Goal: Check status

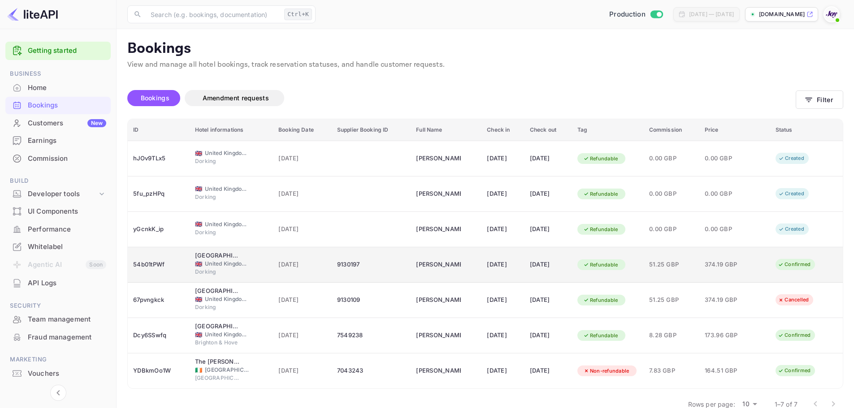
click at [491, 273] on td "[DATE]" at bounding box center [502, 264] width 43 height 35
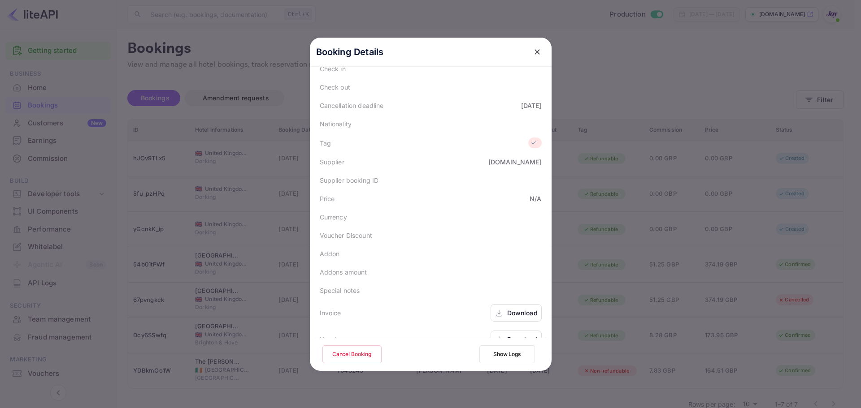
scroll to position [187, 0]
click at [533, 49] on icon "close" at bounding box center [537, 52] width 9 height 9
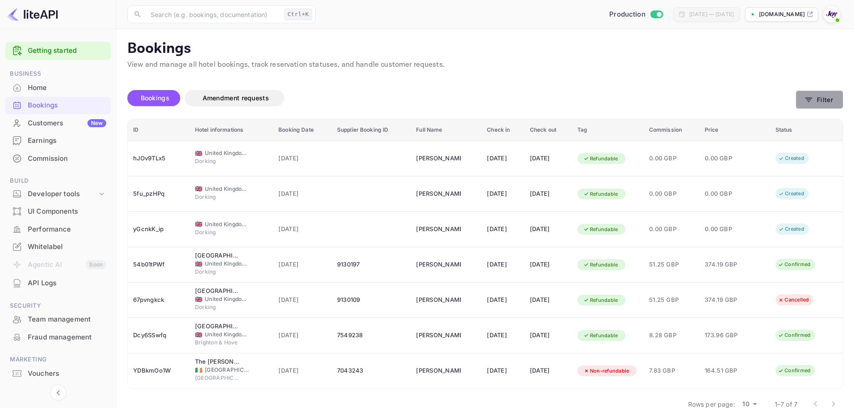
click at [824, 102] on button "Filter" at bounding box center [820, 100] width 48 height 18
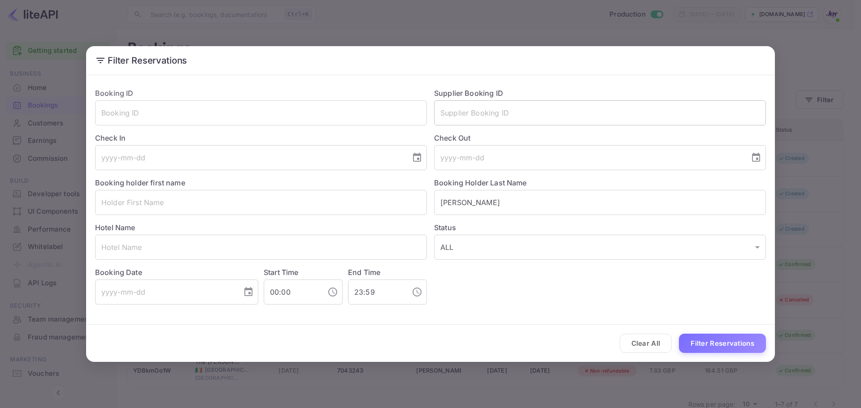
click at [486, 114] on input "text" at bounding box center [600, 112] width 332 height 25
paste input "8110308"
type input "8110308"
drag, startPoint x: 495, startPoint y: 204, endPoint x: 273, endPoint y: 195, distance: 222.5
click at [273, 195] on div "Booking ID ​ Supplier Booking ID 8110308 ​ Check In ​ Check Out ​ Booking holde…" at bounding box center [427, 193] width 678 height 224
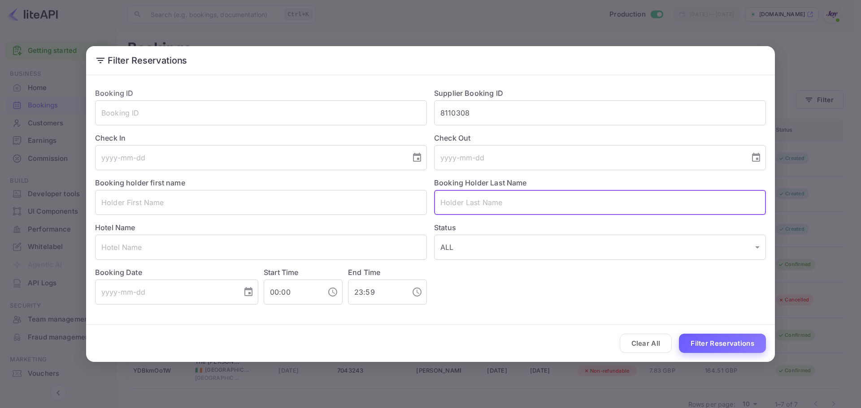
click at [711, 351] on button "Filter Reservations" at bounding box center [722, 343] width 87 height 19
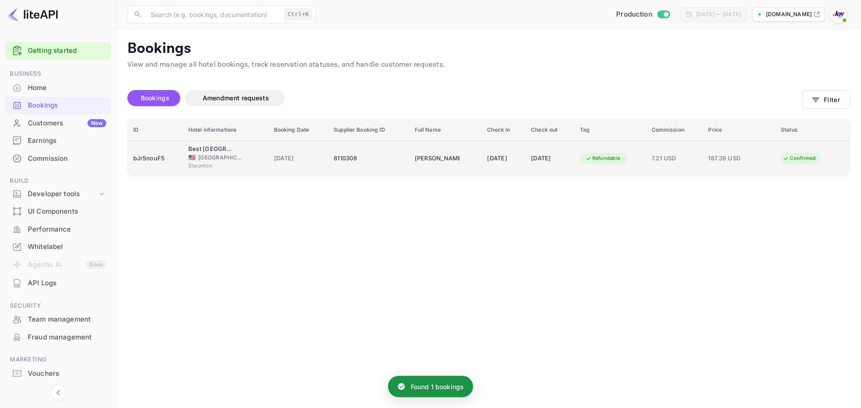
click at [288, 143] on td "[DATE]" at bounding box center [299, 158] width 60 height 35
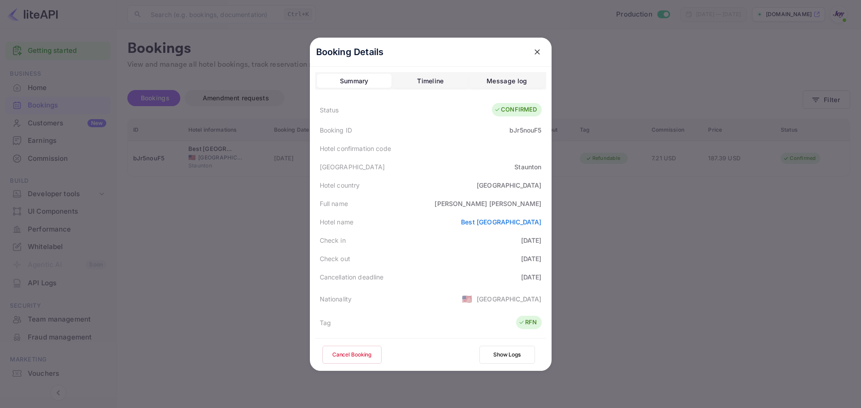
click at [708, 255] on div at bounding box center [430, 204] width 861 height 408
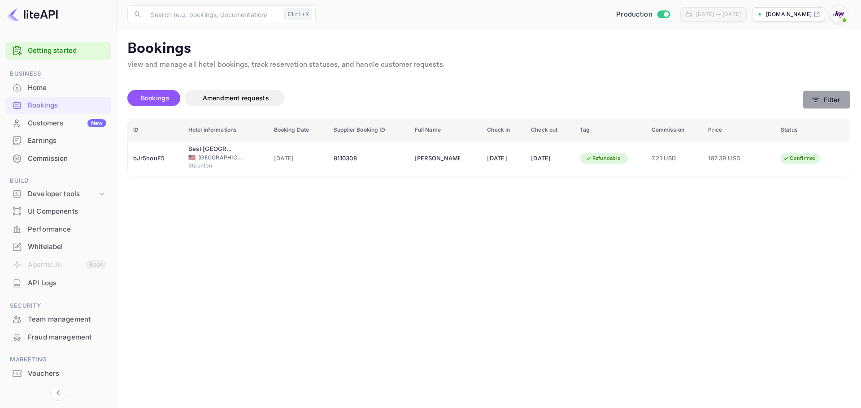
click at [812, 99] on icon "button" at bounding box center [815, 99] width 9 height 9
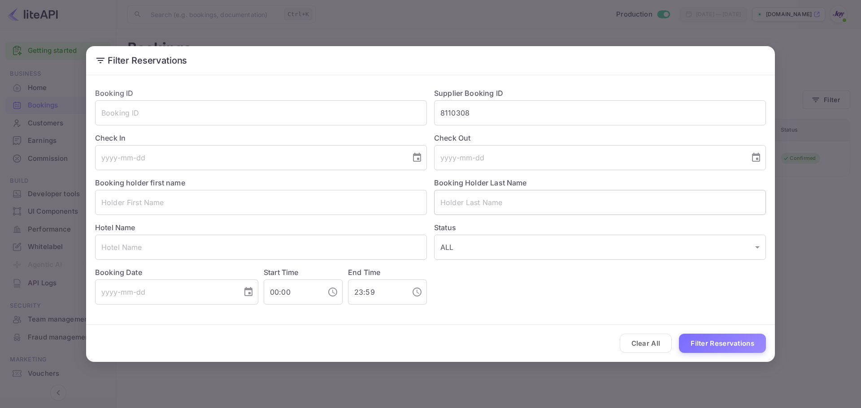
click at [479, 204] on input "text" at bounding box center [600, 202] width 332 height 25
paste input "[PERSON_NAME]"
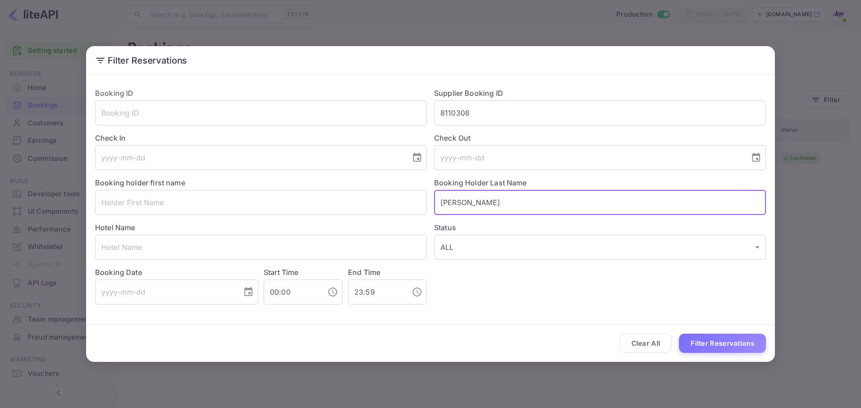
click at [464, 202] on input "[PERSON_NAME]" at bounding box center [600, 202] width 332 height 25
click at [463, 202] on input "[PERSON_NAME]" at bounding box center [600, 202] width 332 height 25
click at [464, 202] on input "[PERSON_NAME]" at bounding box center [600, 202] width 332 height 25
drag, startPoint x: 463, startPoint y: 202, endPoint x: 427, endPoint y: 206, distance: 36.1
click at [427, 206] on div "Booking Holder Last Name [PERSON_NAME] ​" at bounding box center [596, 192] width 339 height 45
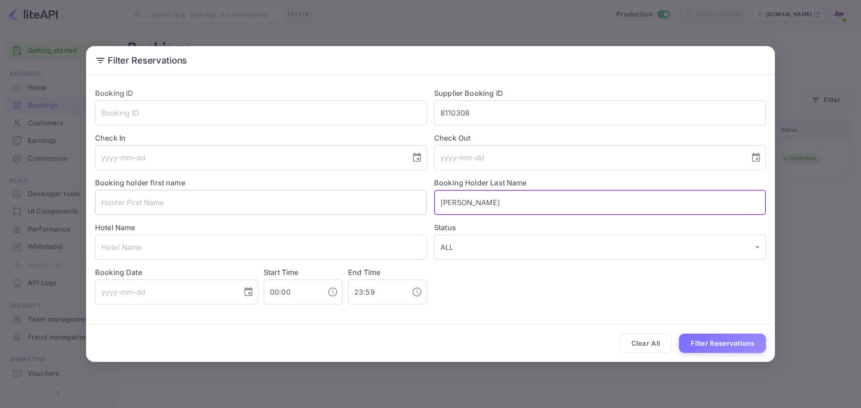
type input "[PERSON_NAME]"
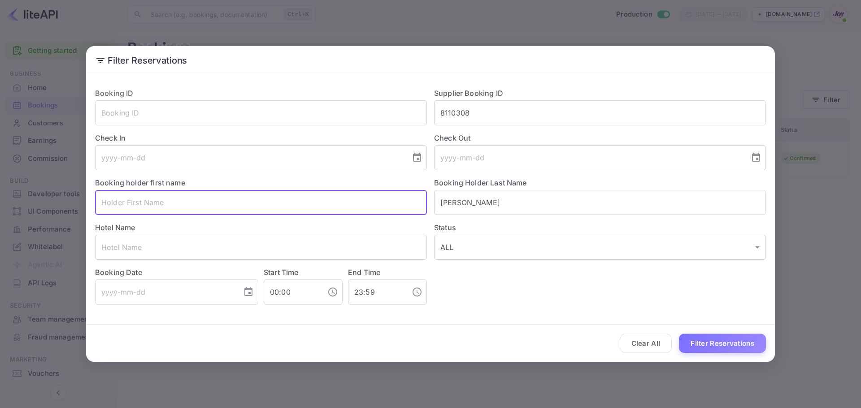
click at [397, 204] on input "text" at bounding box center [261, 202] width 332 height 25
paste input "[PERSON_NAME]"
type input "[PERSON_NAME]"
drag, startPoint x: 492, startPoint y: 101, endPoint x: 248, endPoint y: 147, distance: 247.6
click at [248, 147] on div "Booking ID ​ Supplier Booking ID 8110308 ​ Check In ​ Check Out ​ Booking holde…" at bounding box center [427, 193] width 678 height 224
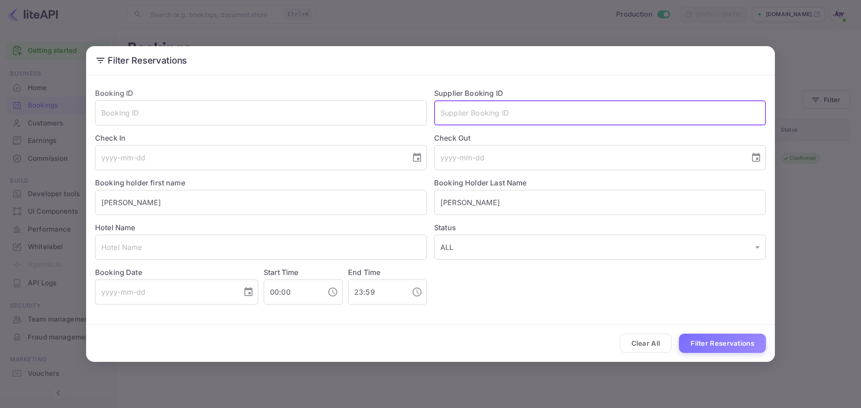
click at [741, 343] on button "Filter Reservations" at bounding box center [722, 343] width 87 height 19
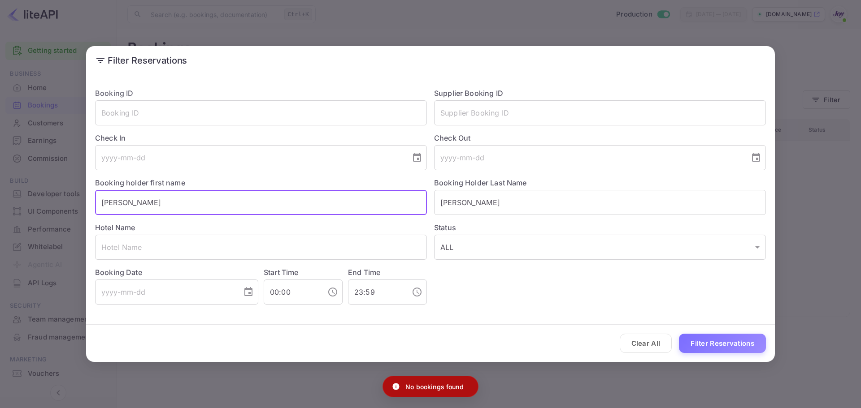
drag, startPoint x: 164, startPoint y: 204, endPoint x: -15, endPoint y: 217, distance: 179.3
click at [0, 217] on html "Getting started Business Home Bookings Customers New Earnings Commission Build …" at bounding box center [430, 204] width 861 height 408
click at [691, 345] on button "Filter Reservations" at bounding box center [722, 343] width 87 height 19
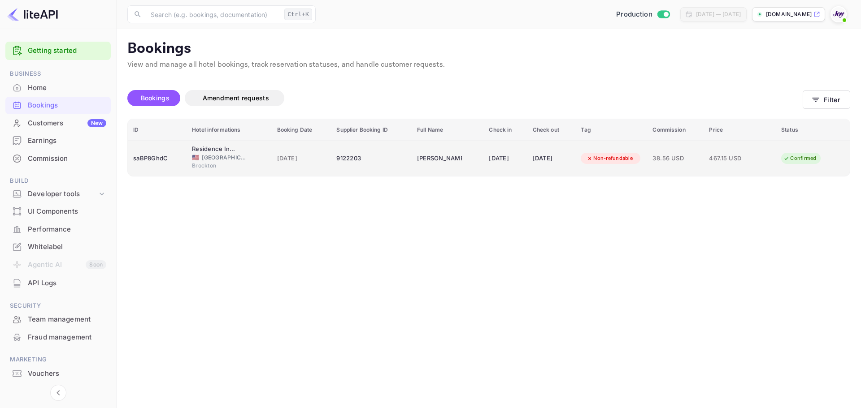
click at [492, 164] on div "[DATE]" at bounding box center [505, 159] width 33 height 14
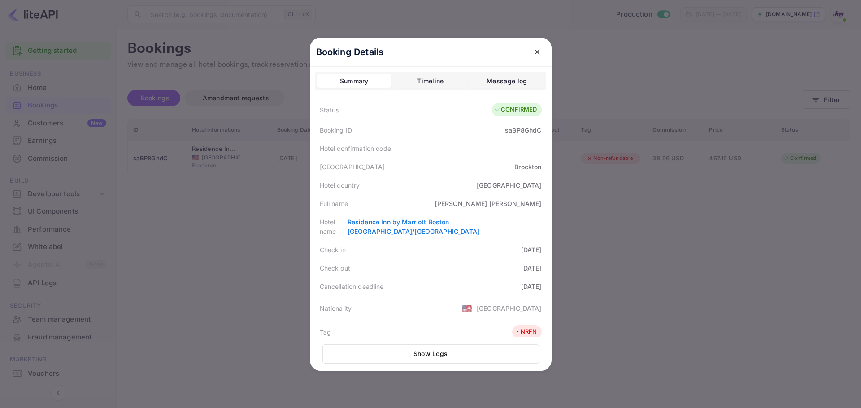
click at [224, 211] on div at bounding box center [430, 204] width 861 height 408
